Goal: Task Accomplishment & Management: Manage account settings

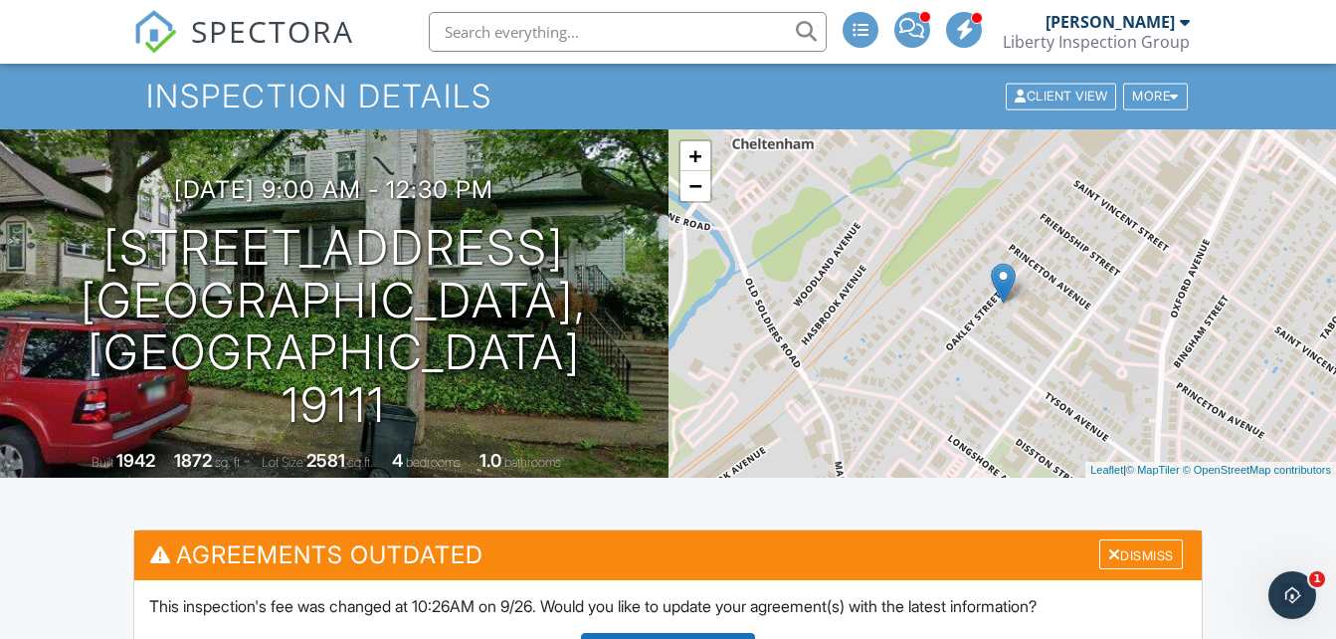
click at [276, 29] on span "SPECTORA" at bounding box center [272, 31] width 163 height 42
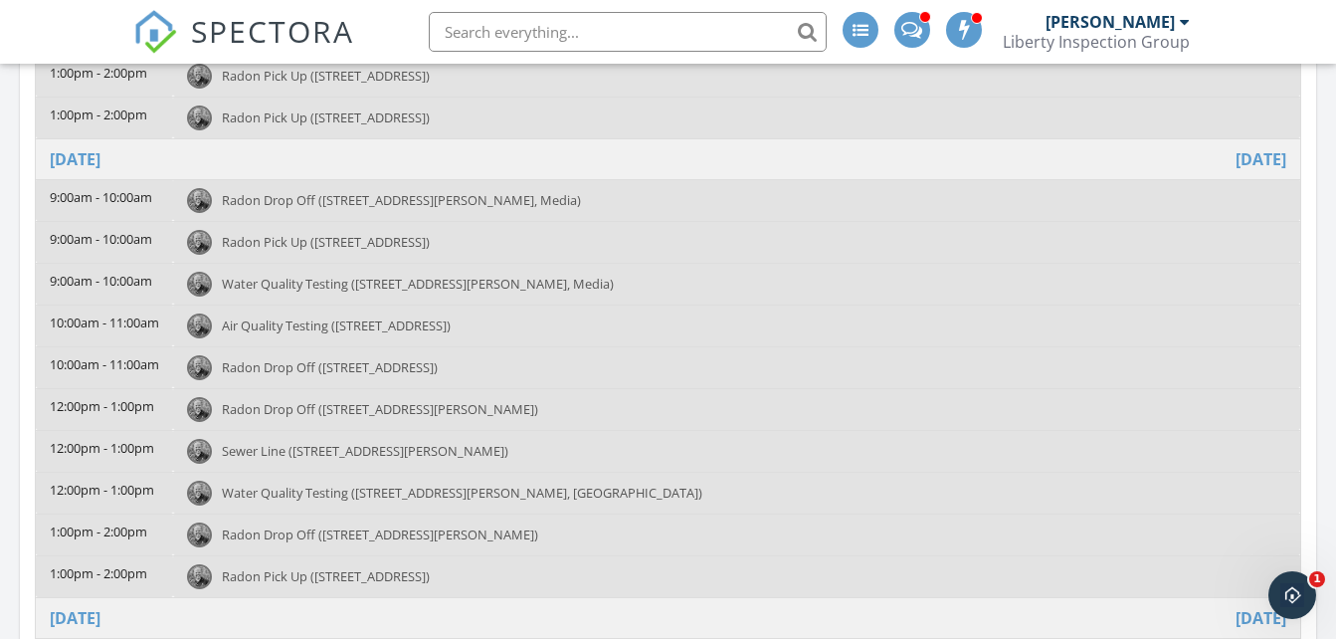
scroll to position [406, 0]
click at [382, 285] on span "Water Quality Testing (115 W Bishop Hollow Rd, Media)" at bounding box center [418, 288] width 392 height 18
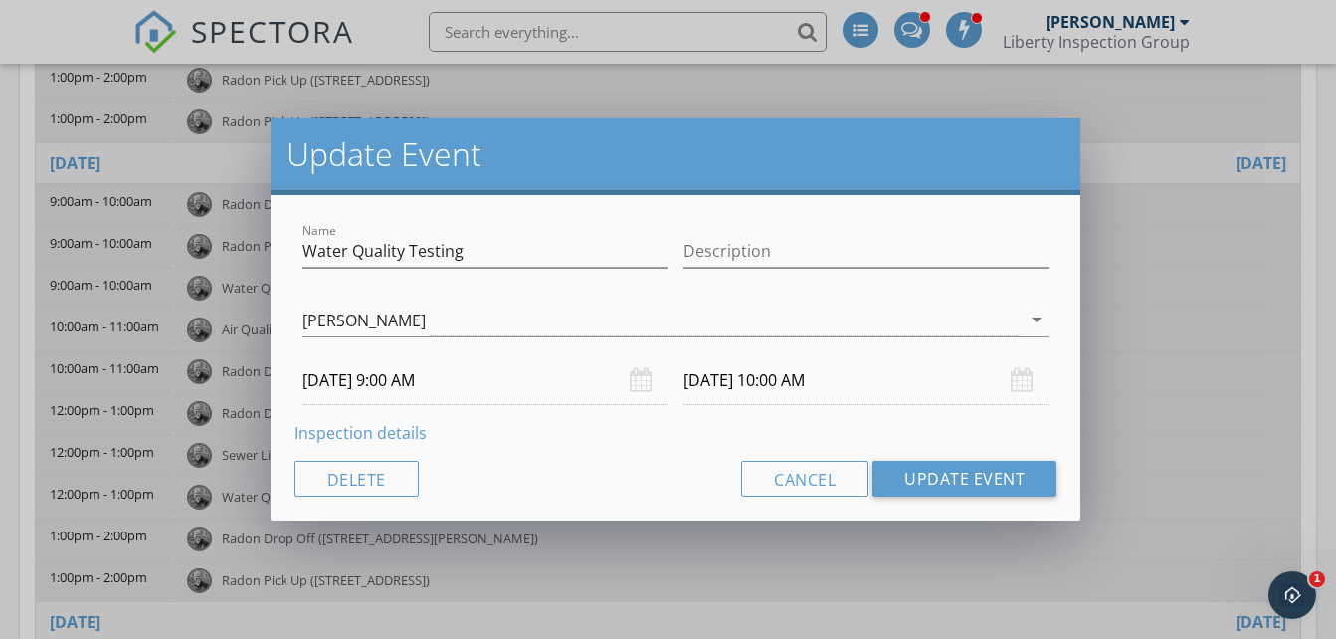
click at [357, 432] on link "Inspection details" at bounding box center [360, 433] width 132 height 22
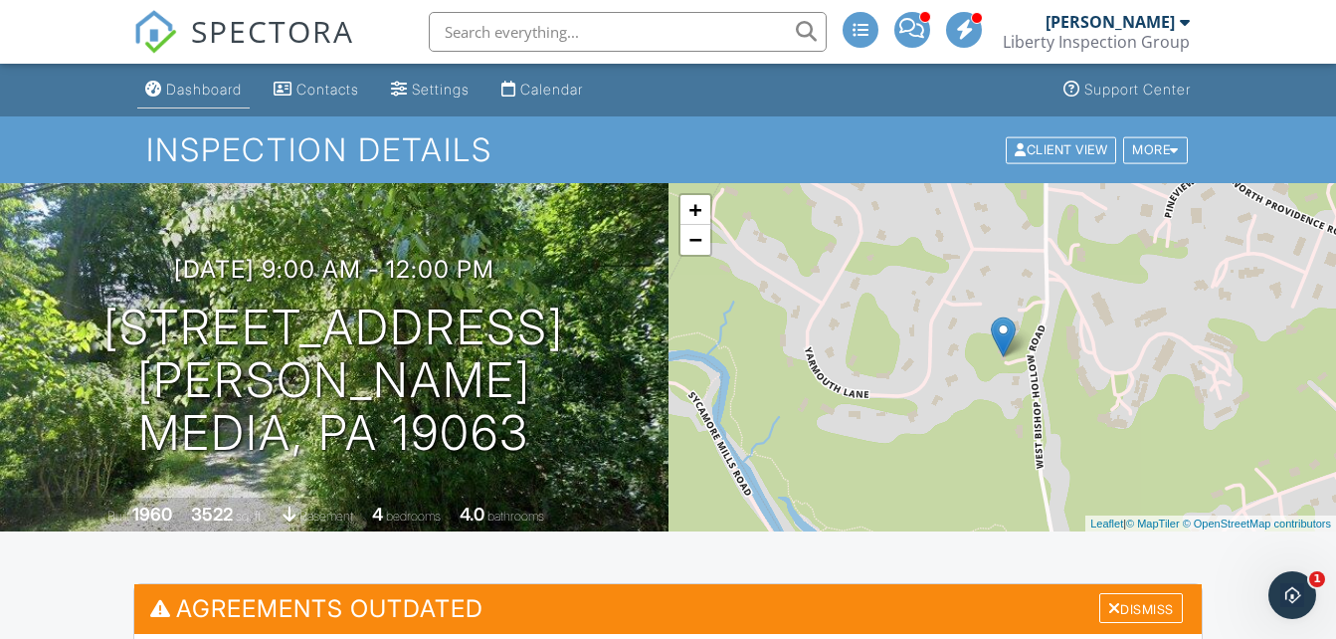
click at [197, 85] on div "Dashboard" at bounding box center [204, 89] width 76 height 17
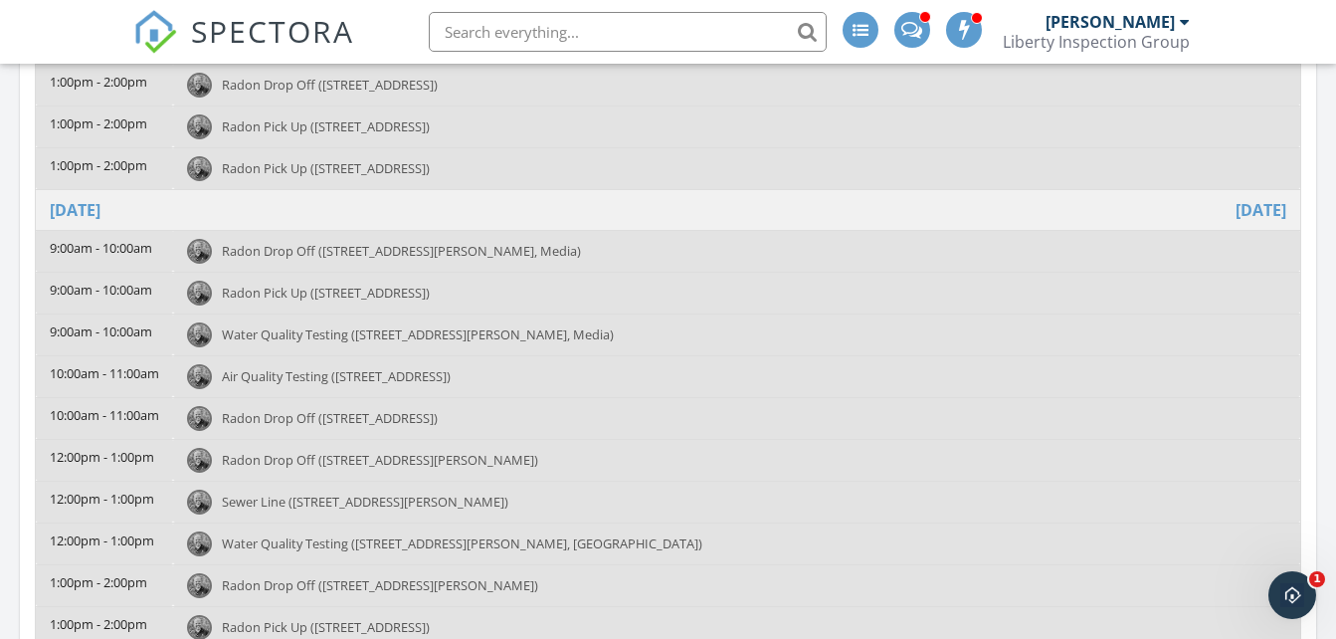
scroll to position [364, 0]
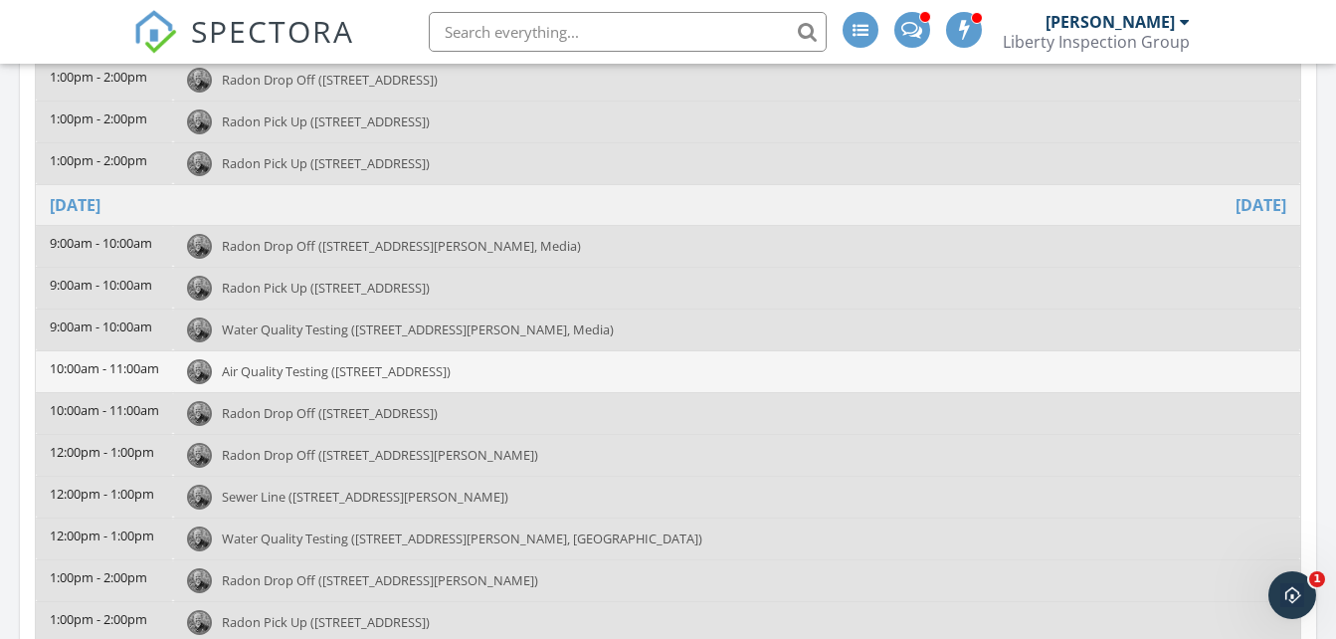
click at [330, 371] on span "Air Quality Testing (4812 Umbria St, Philadelphia)" at bounding box center [336, 371] width 229 height 18
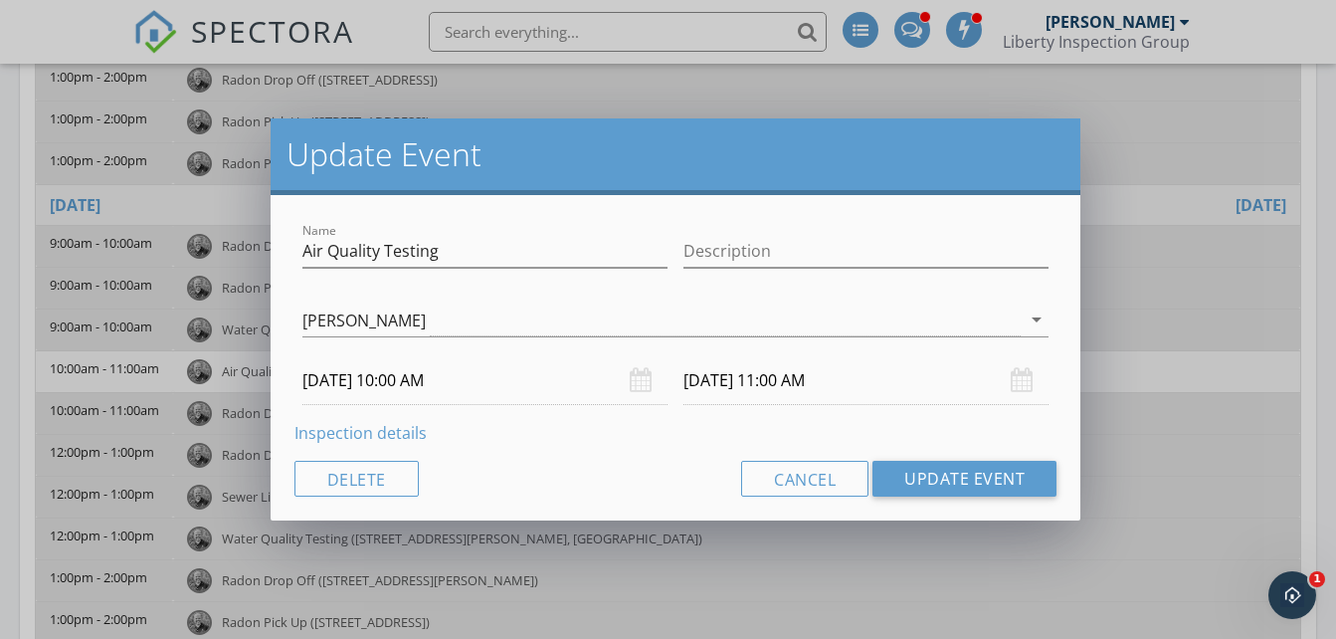
click at [372, 428] on link "Inspection details" at bounding box center [360, 433] width 132 height 22
click at [360, 436] on link "Inspection details" at bounding box center [360, 433] width 132 height 22
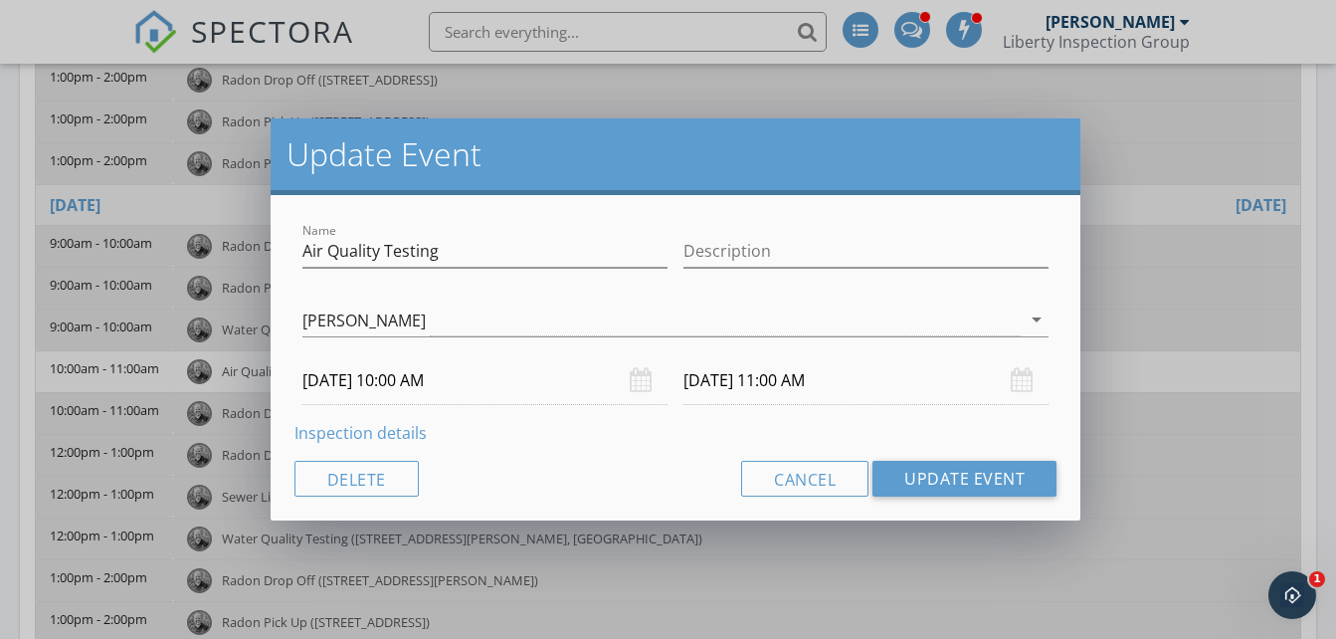
click at [360, 436] on link "Inspection details" at bounding box center [360, 433] width 132 height 22
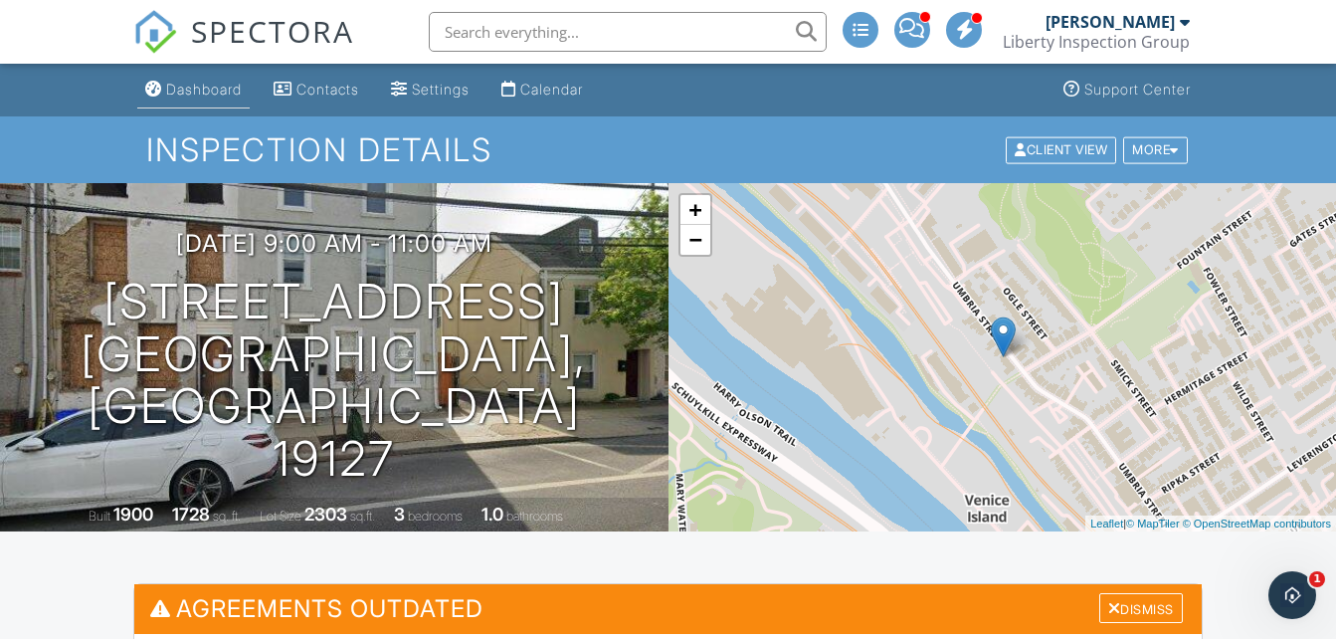
click at [196, 85] on div "Dashboard" at bounding box center [204, 89] width 76 height 17
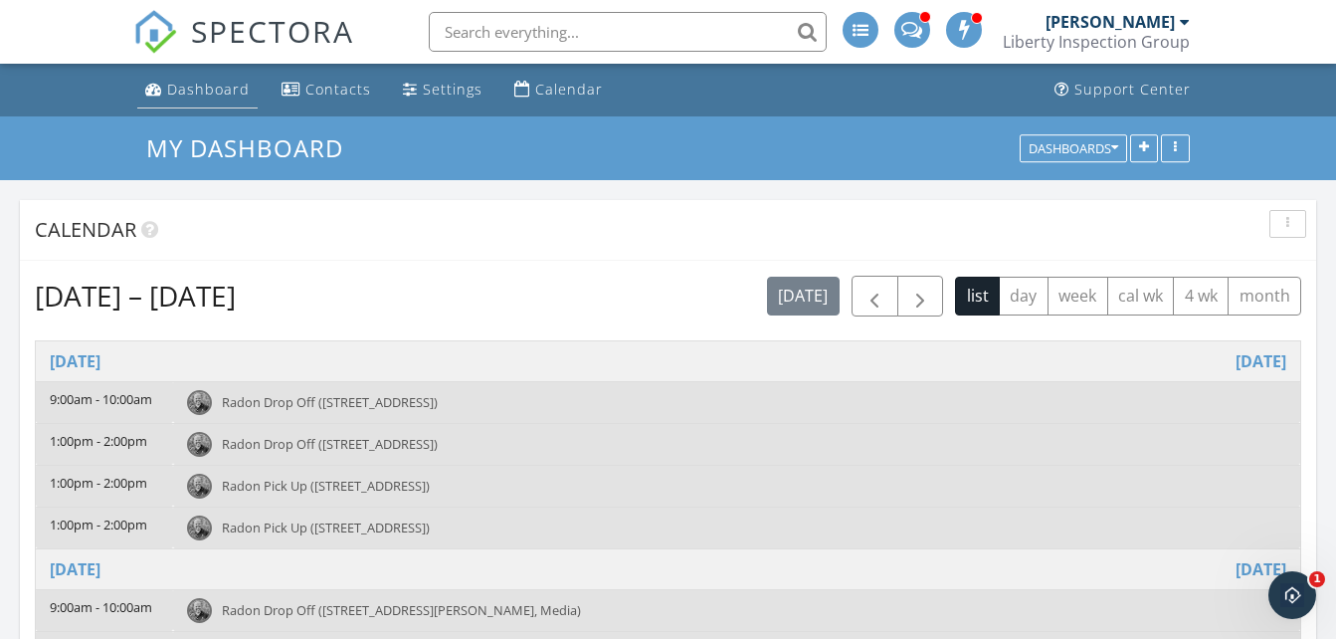
click at [190, 92] on div "Dashboard" at bounding box center [208, 89] width 83 height 19
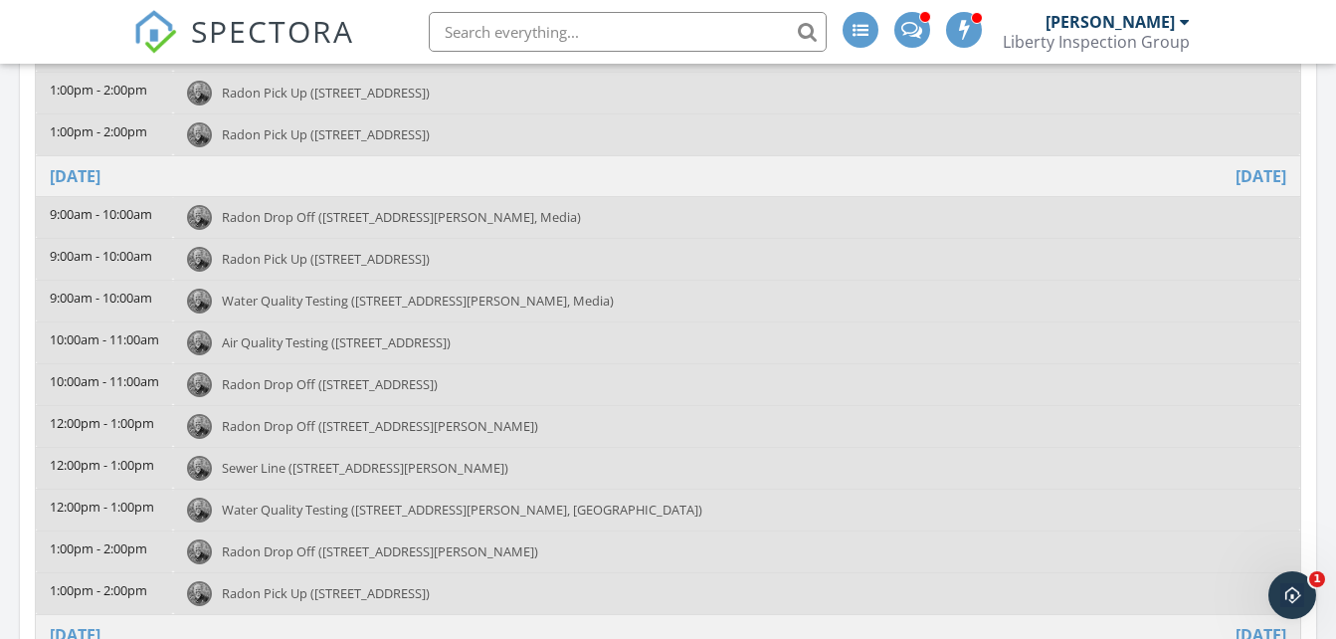
scroll to position [389, 0]
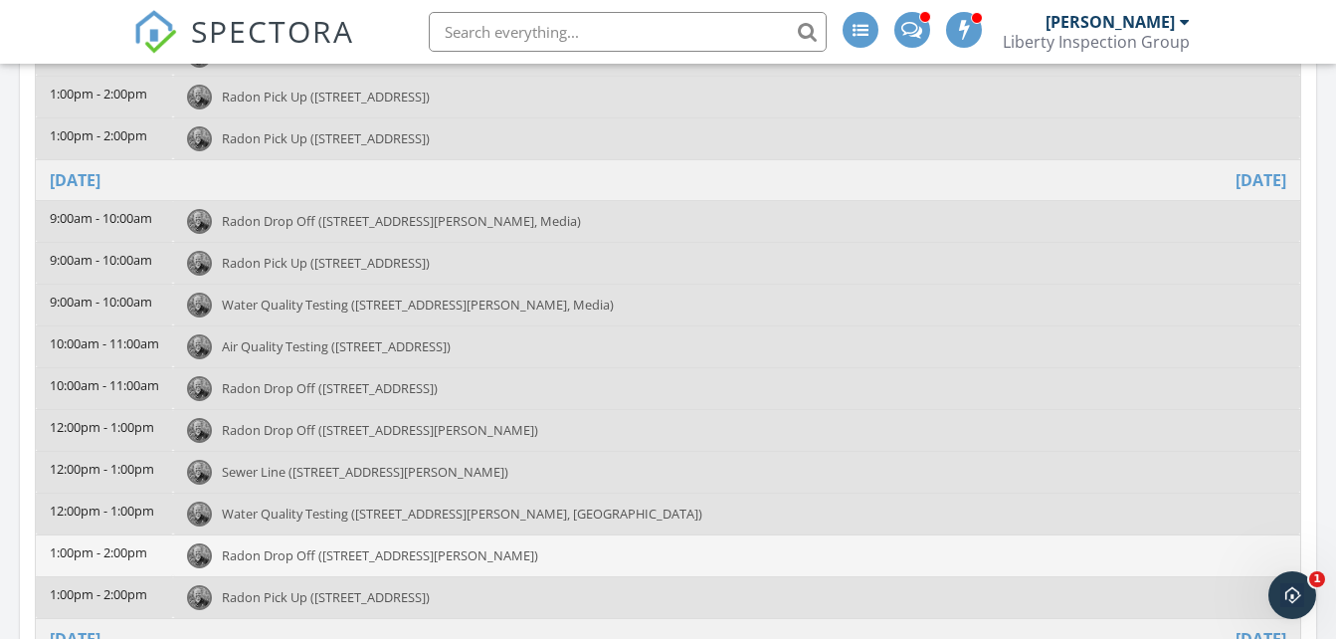
click at [277, 557] on span "Radon Drop Off ([STREET_ADDRESS][PERSON_NAME])" at bounding box center [380, 555] width 316 height 18
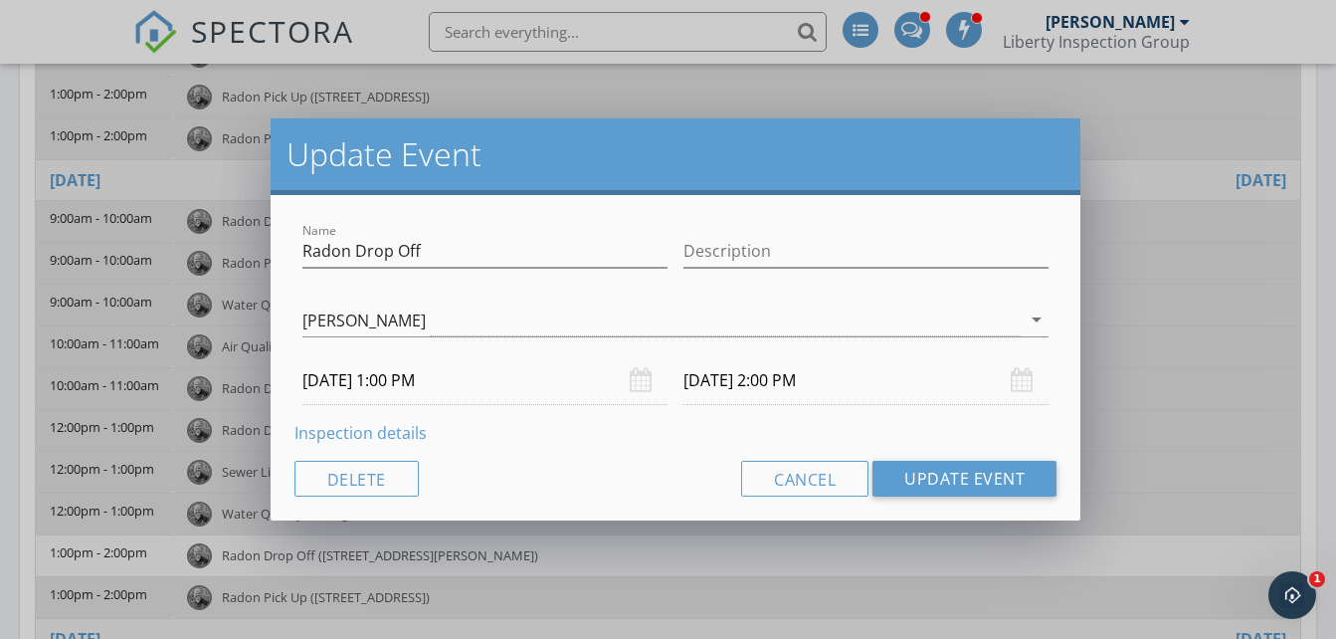
click at [370, 432] on link "Inspection details" at bounding box center [360, 433] width 132 height 22
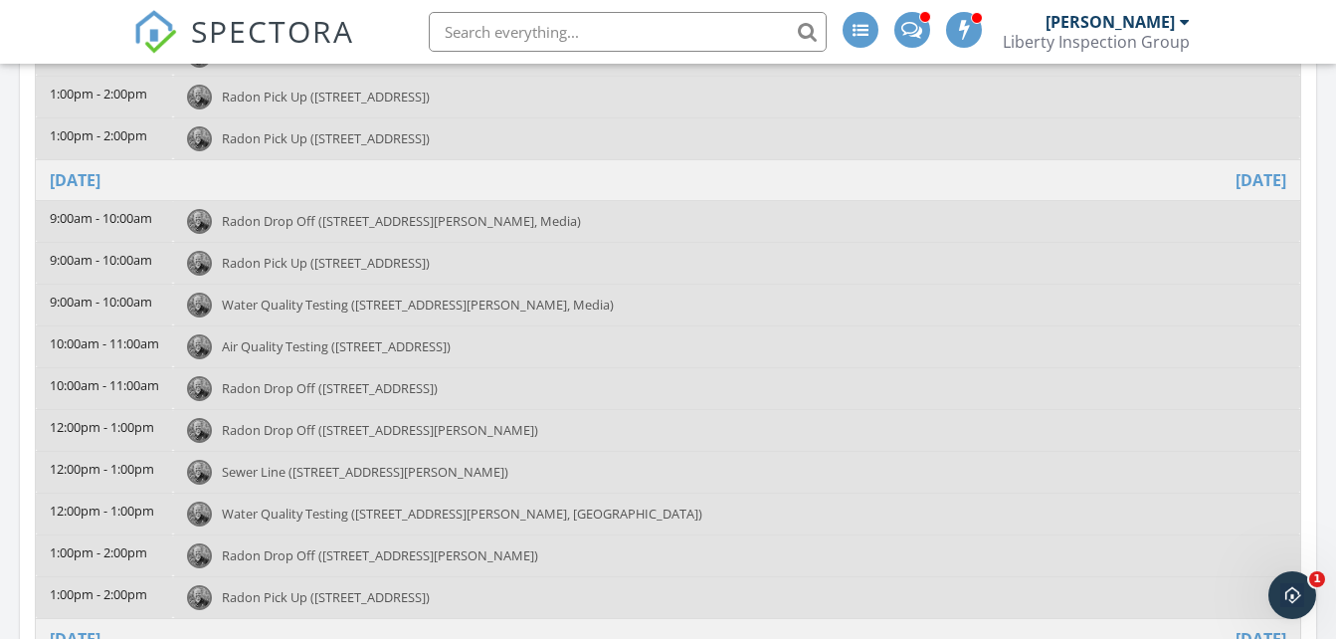
scroll to position [385, 0]
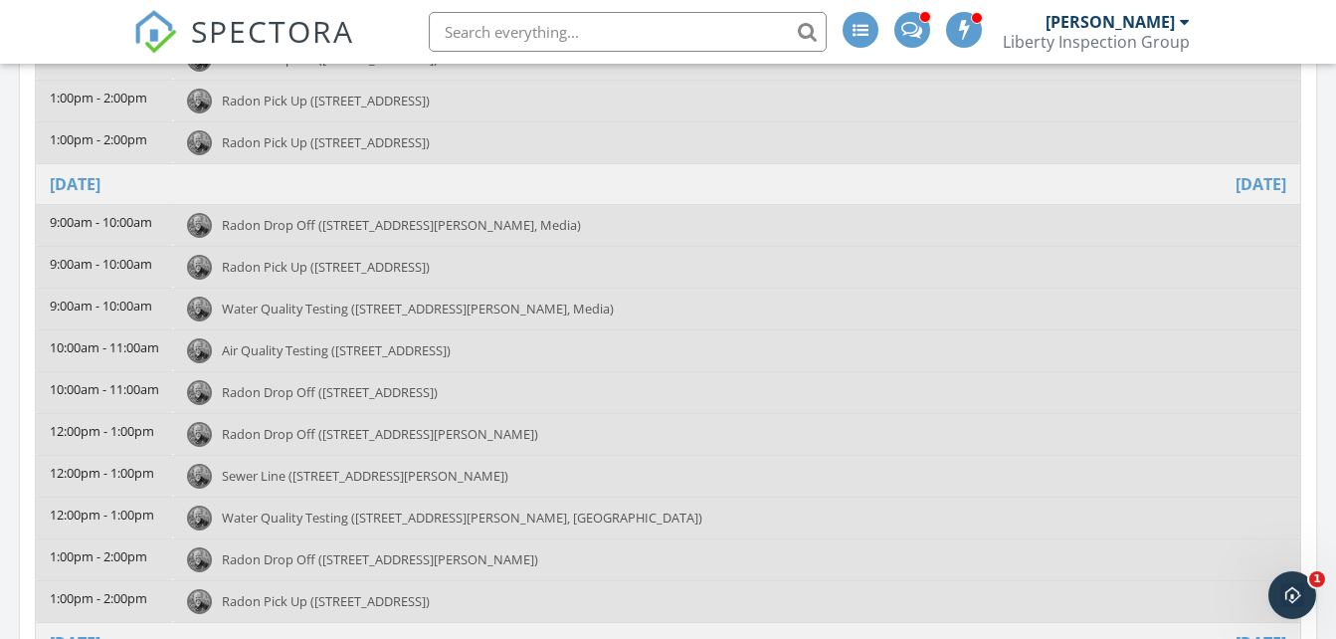
click at [410, 217] on span "Radon Drop Off (115 W Bishop Hollow Rd, Media)" at bounding box center [401, 225] width 359 height 18
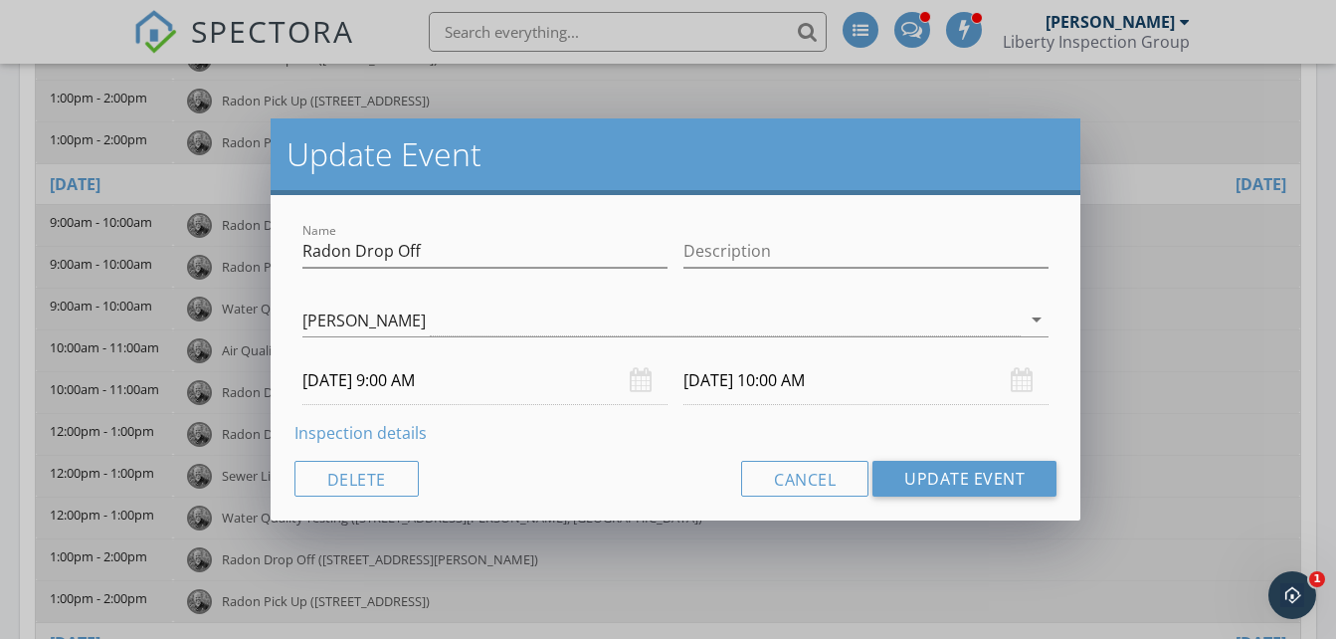
click at [343, 433] on link "Inspection details" at bounding box center [360, 433] width 132 height 22
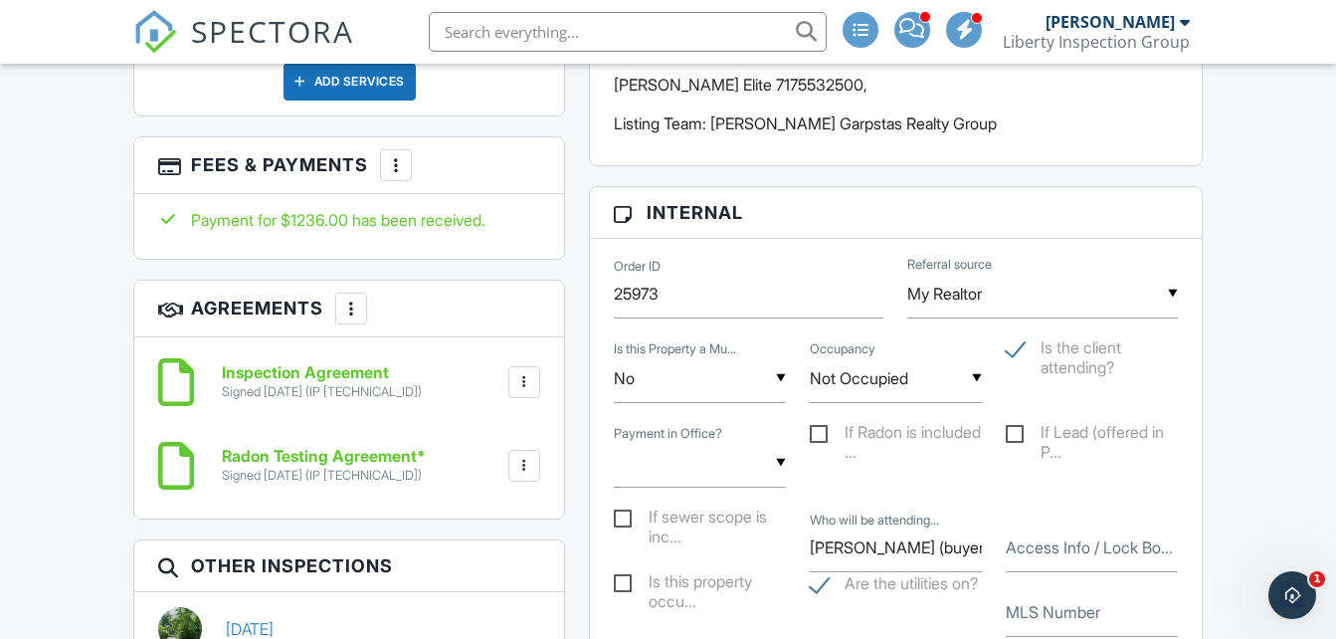
scroll to position [1936, 0]
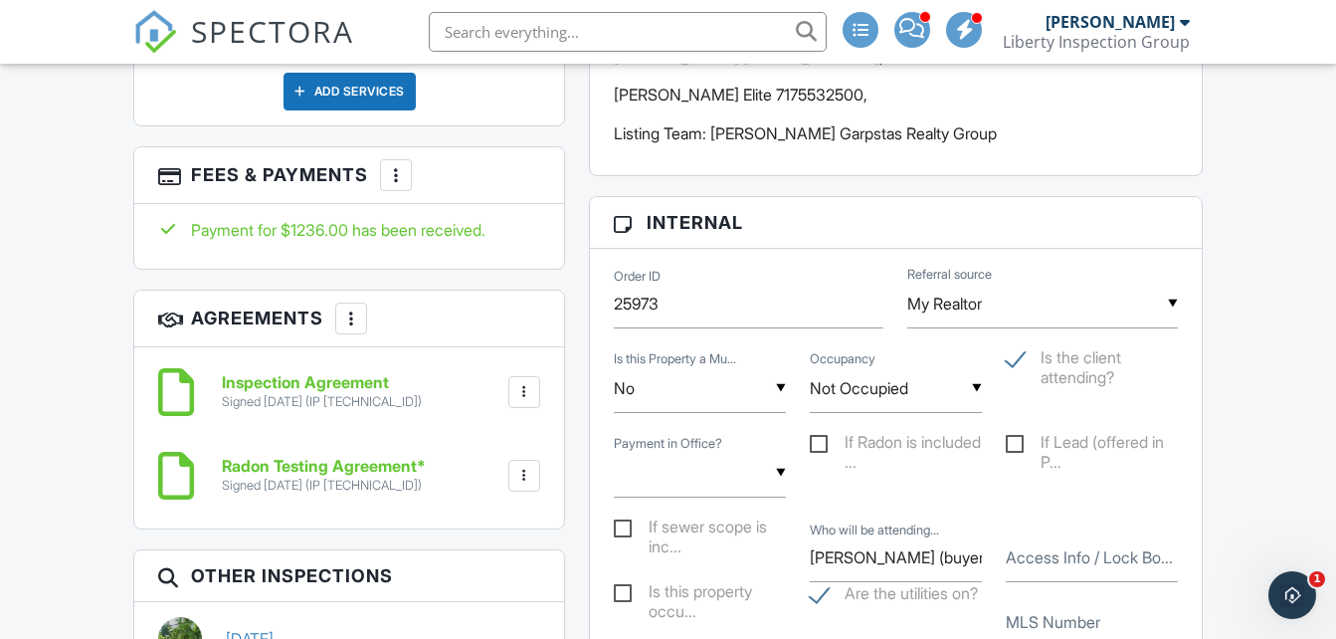
drag, startPoint x: 1333, startPoint y: 261, endPoint x: 1331, endPoint y: 233, distance: 27.9
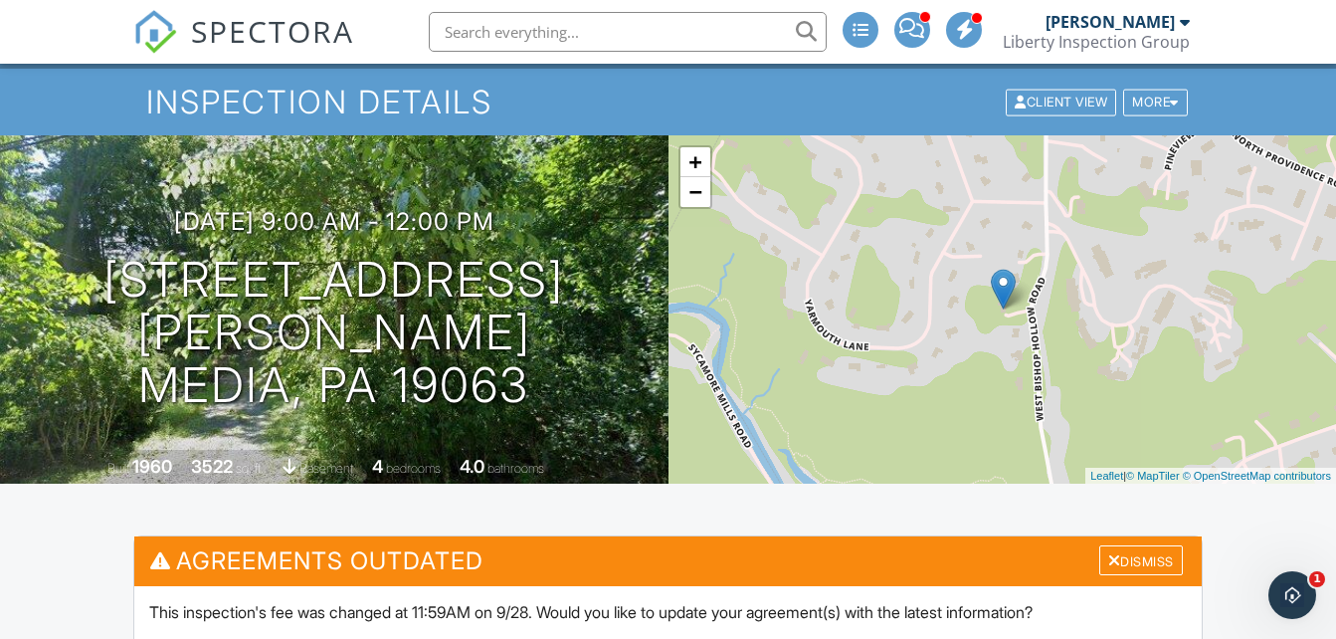
scroll to position [0, 0]
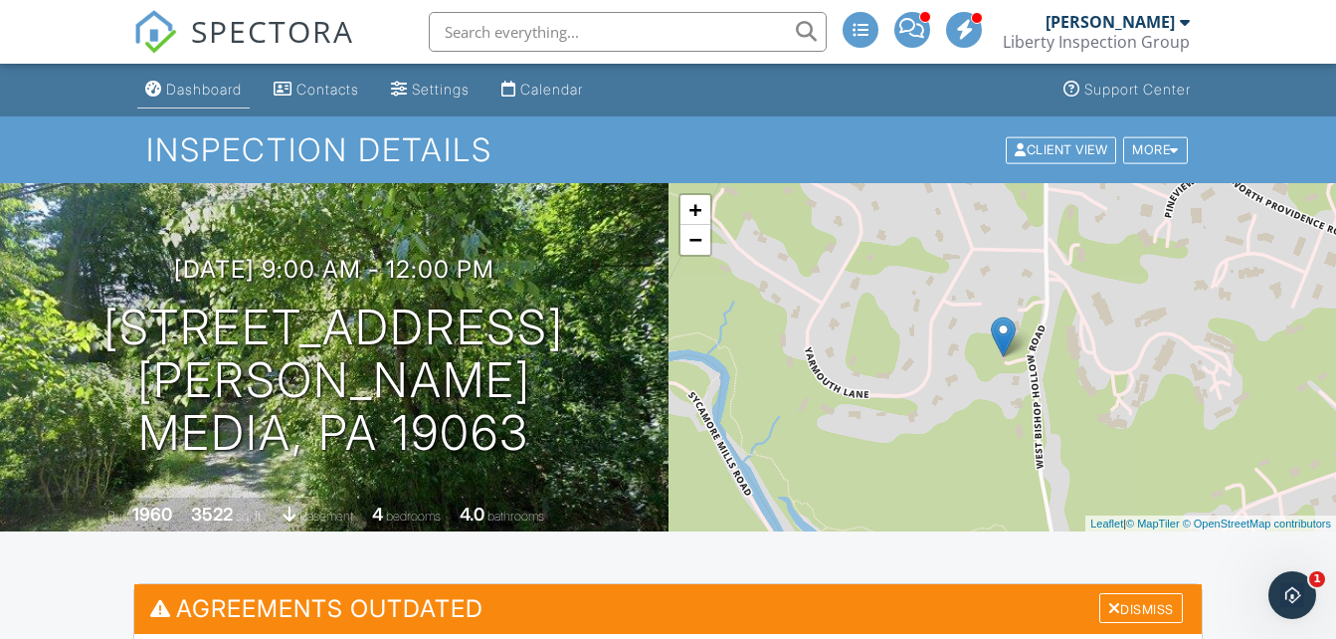
click at [222, 85] on div "Dashboard" at bounding box center [204, 89] width 76 height 17
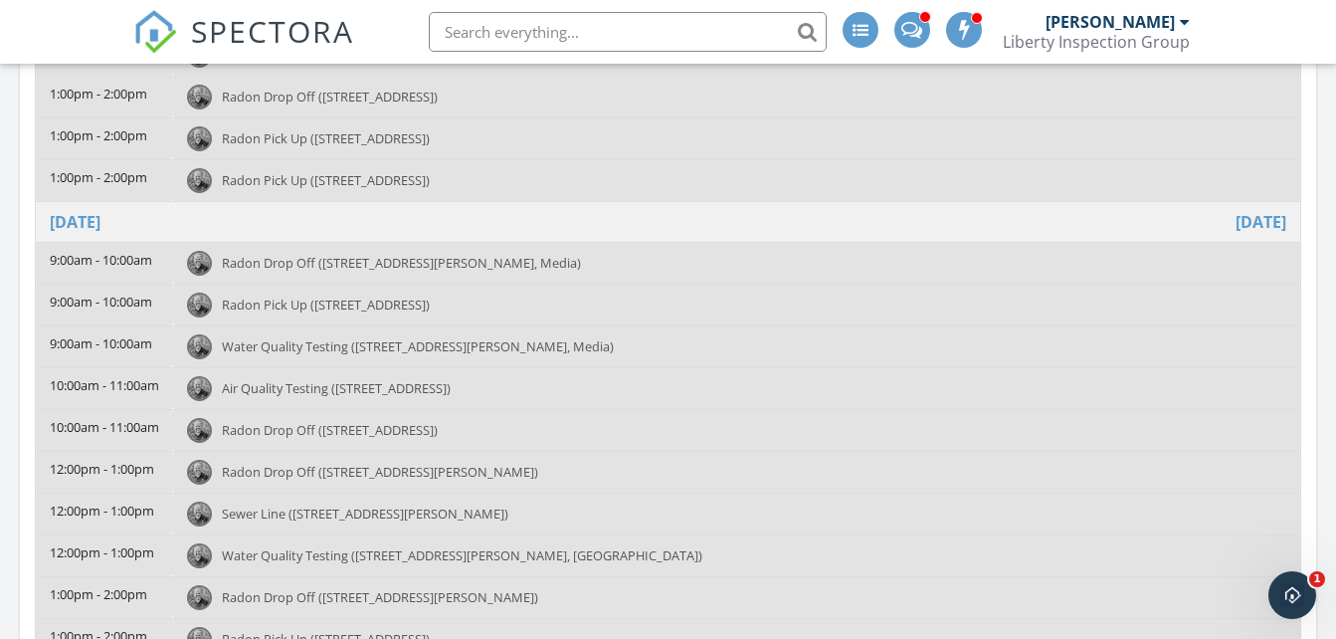
scroll to position [381, 0]
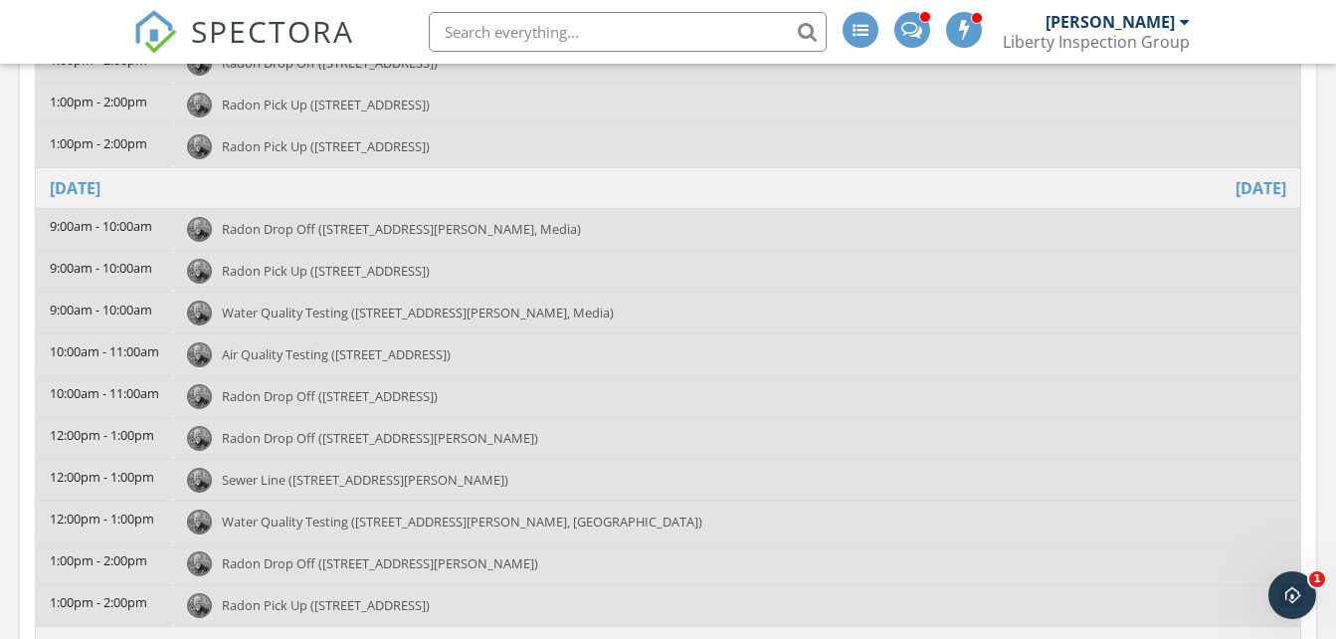
click at [335, 429] on span "Radon Drop Off (1912 S Sartain St, Philadelphia)" at bounding box center [380, 438] width 316 height 18
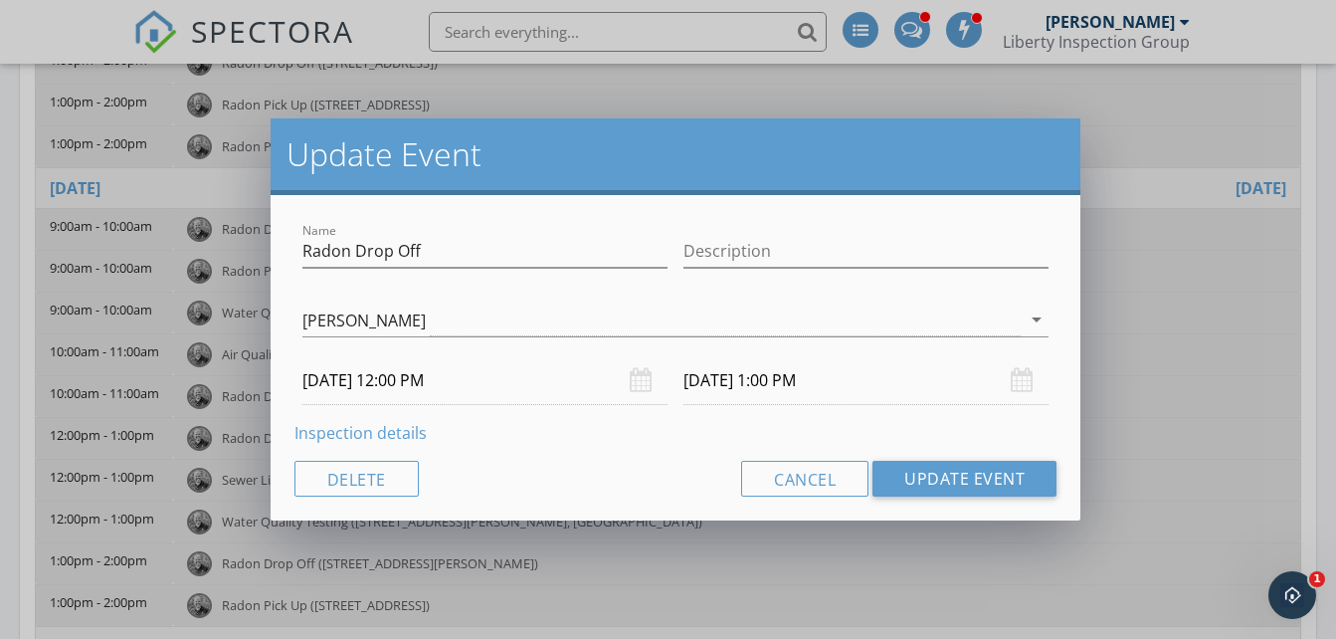
click at [335, 430] on link "Inspection details" at bounding box center [360, 433] width 132 height 22
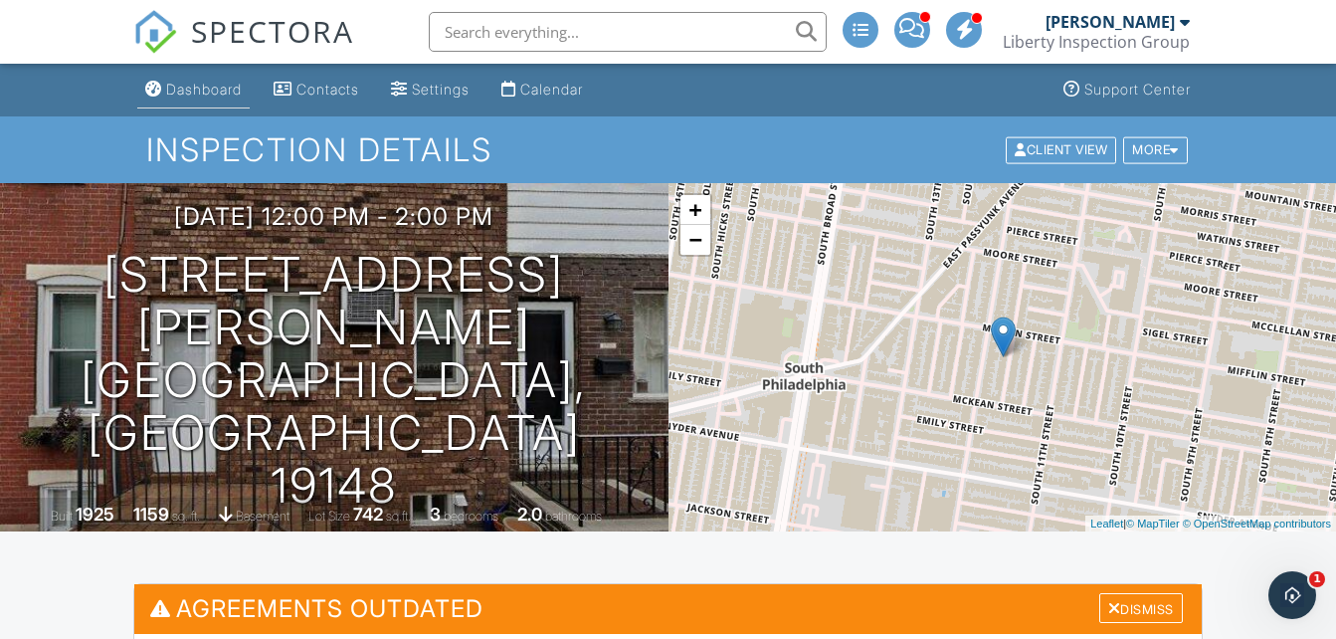
click at [219, 88] on div "Dashboard" at bounding box center [204, 89] width 76 height 17
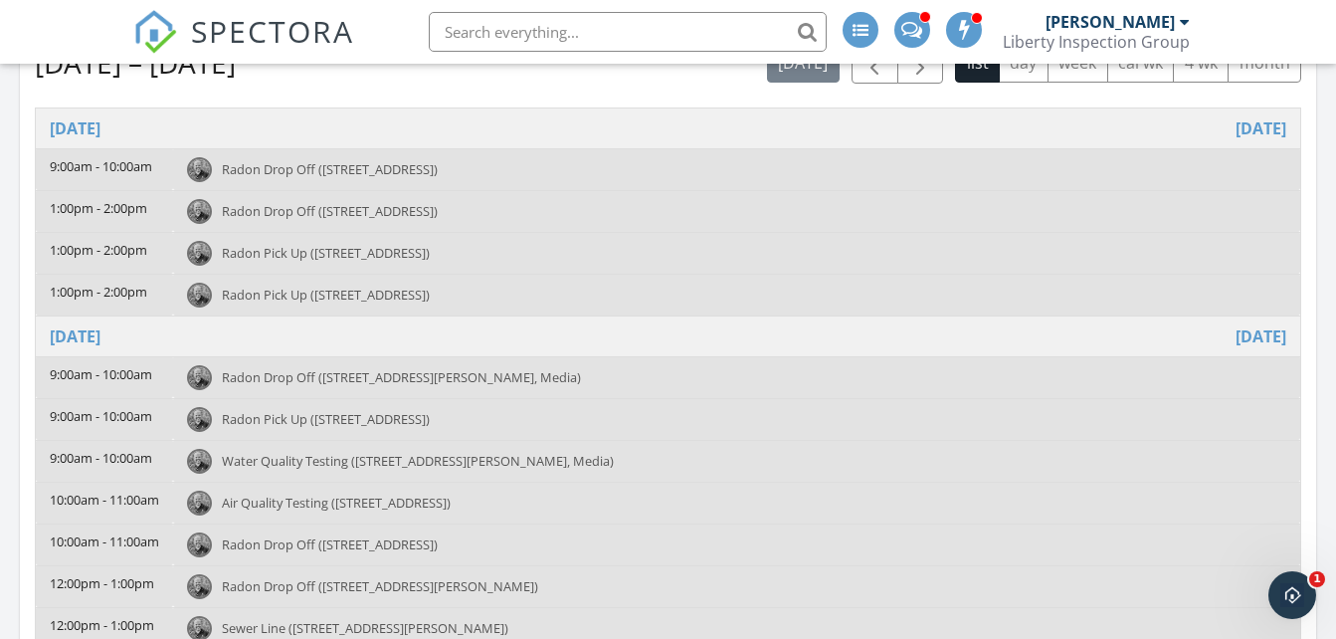
scroll to position [241, 0]
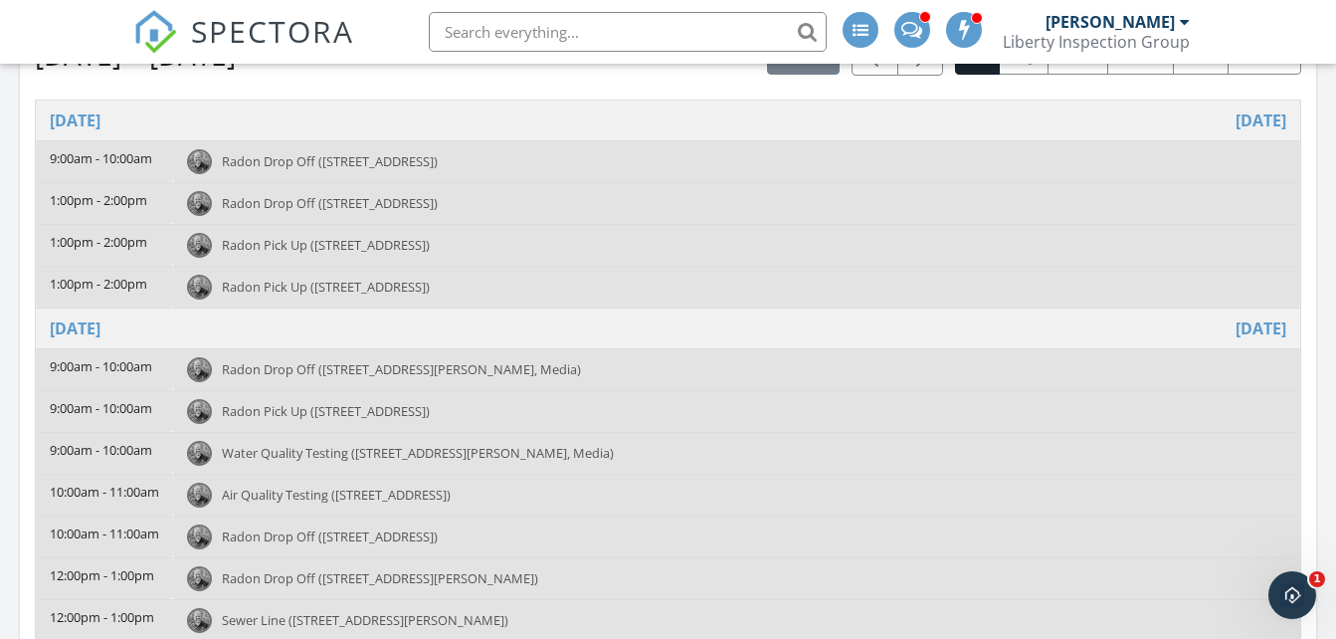
click at [255, 538] on span "Radon Drop Off (4812 Umbria St, Philadelphia)" at bounding box center [330, 536] width 216 height 18
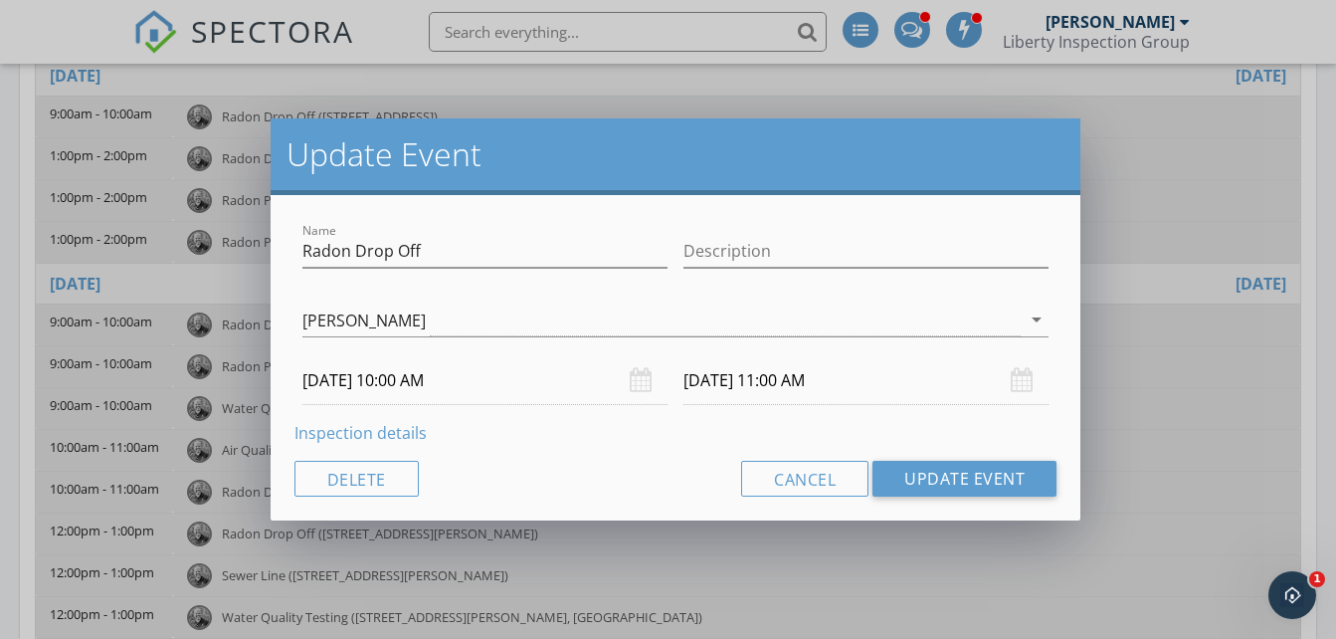
scroll to position [286, 0]
click at [310, 428] on link "Inspection details" at bounding box center [360, 433] width 132 height 22
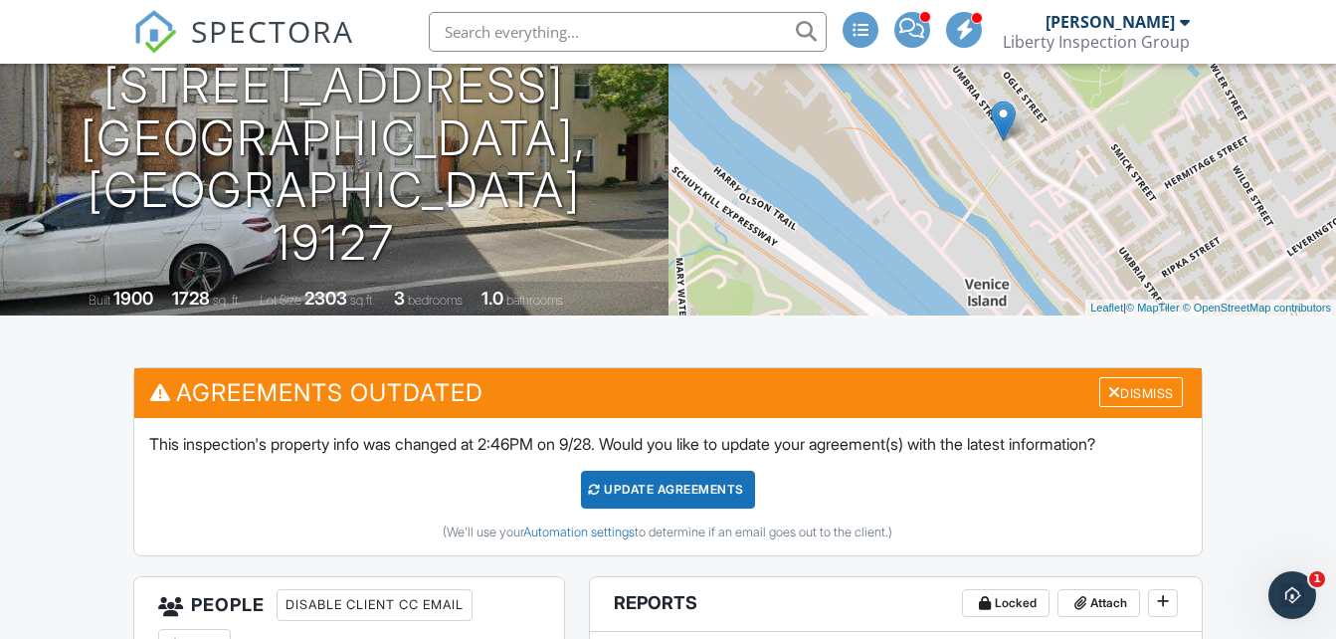
scroll to position [199, 0]
